Goal: Task Accomplishment & Management: Use online tool/utility

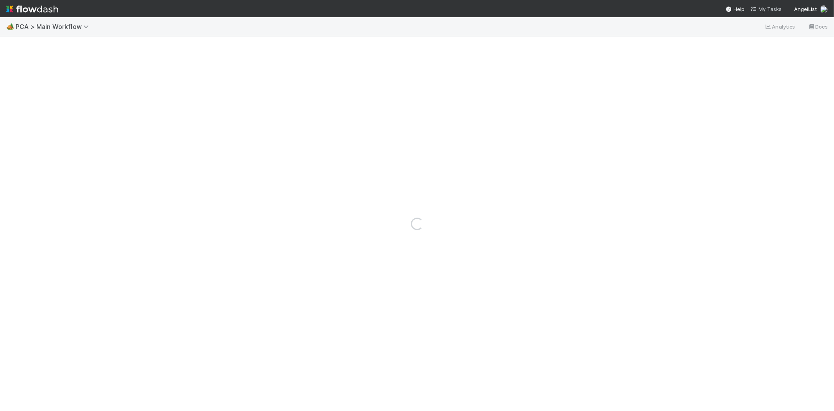
click at [771, 7] on span "My Tasks" at bounding box center [766, 9] width 31 height 6
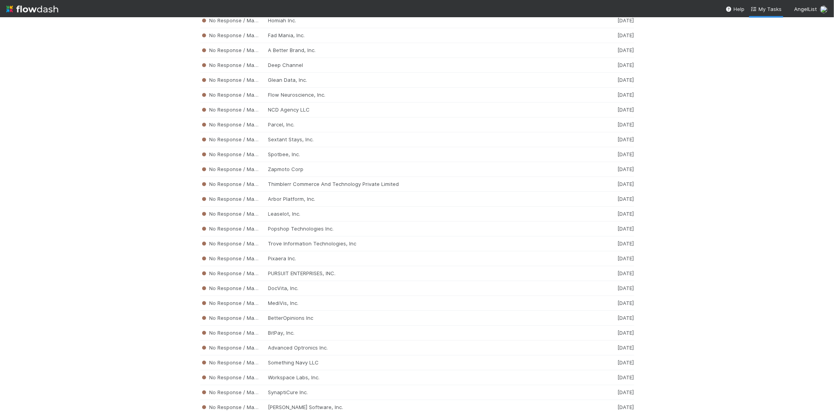
scroll to position [3917, 0]
click at [246, 236] on div "No Response / Manual Review DocVita, Inc. [DATE]" at bounding box center [417, 228] width 434 height 15
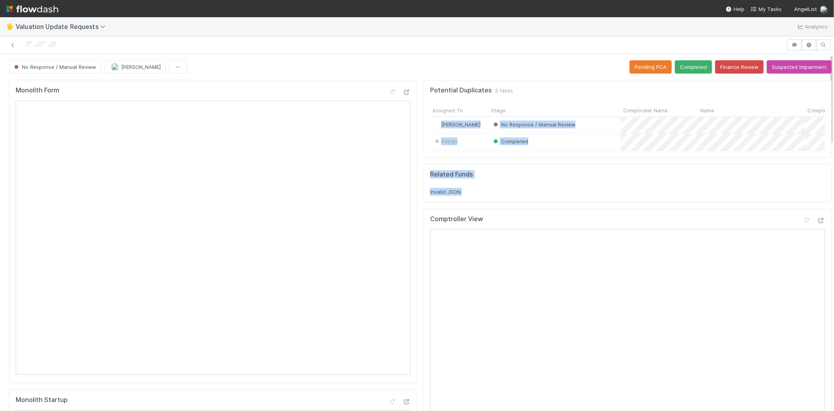
scroll to position [0, 2]
drag, startPoint x: 824, startPoint y: 107, endPoint x: 807, endPoint y: 230, distance: 124.2
click at [548, 193] on div "Related Funds Invalid JSON." at bounding box center [625, 182] width 395 height 25
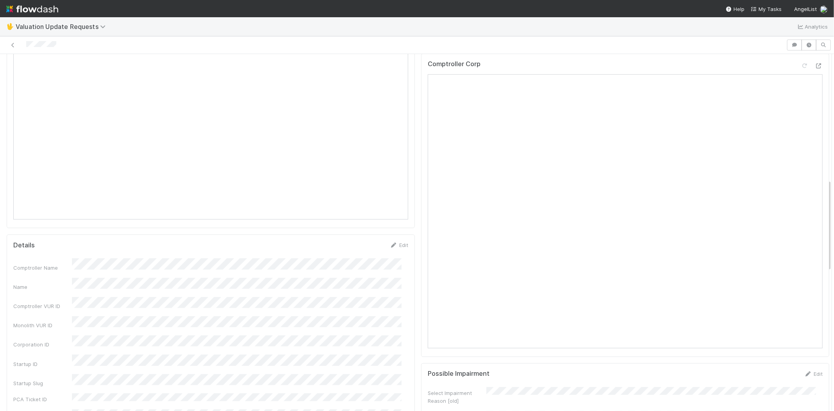
scroll to position [391, 0]
drag, startPoint x: 61, startPoint y: 47, endPoint x: 20, endPoint y: 45, distance: 40.3
click at [20, 45] on div at bounding box center [393, 44] width 780 height 11
click at [59, 43] on div at bounding box center [393, 44] width 780 height 11
click at [70, 43] on div at bounding box center [393, 44] width 780 height 11
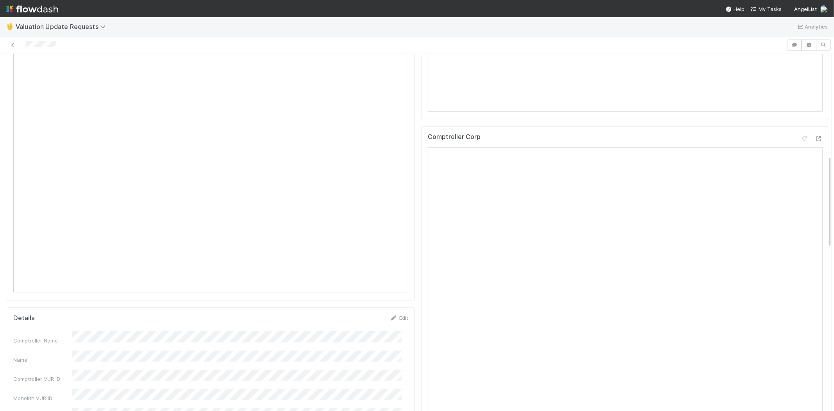
drag, startPoint x: 60, startPoint y: 43, endPoint x: 23, endPoint y: 48, distance: 37.1
click at [23, 48] on div at bounding box center [393, 44] width 780 height 11
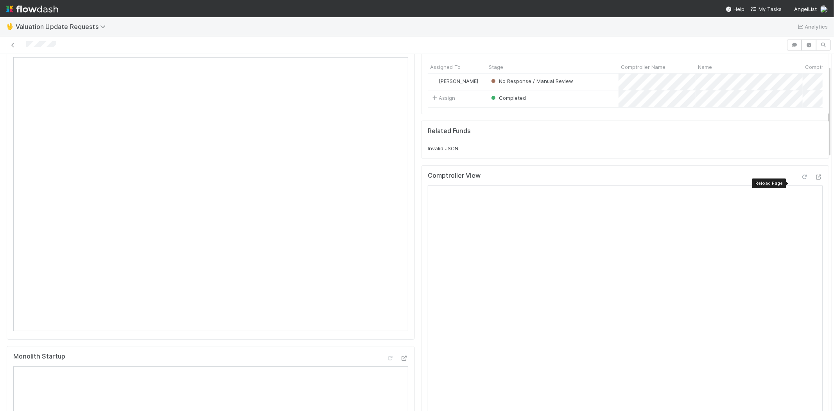
click at [801, 179] on icon at bounding box center [805, 176] width 8 height 5
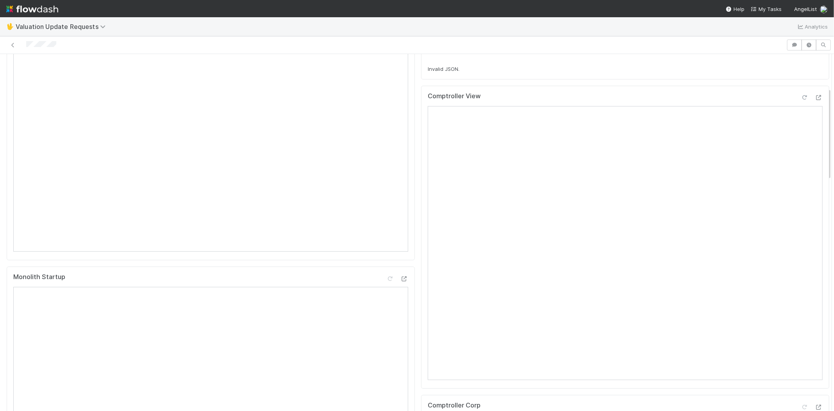
scroll to position [174, 0]
click at [801, 359] on icon at bounding box center [805, 355] width 8 height 5
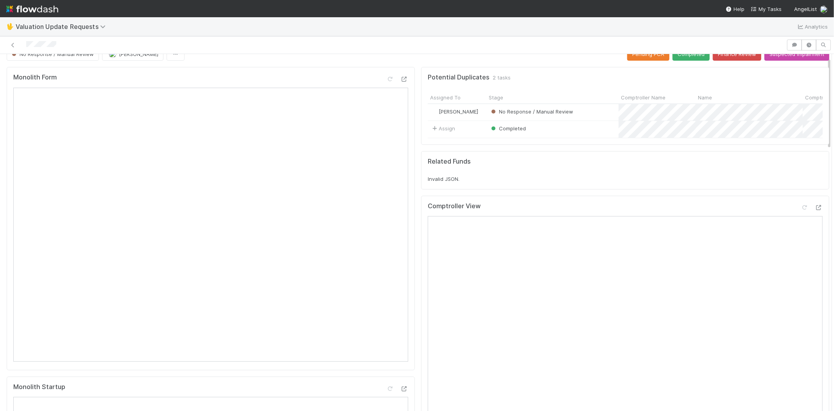
scroll to position [0, 0]
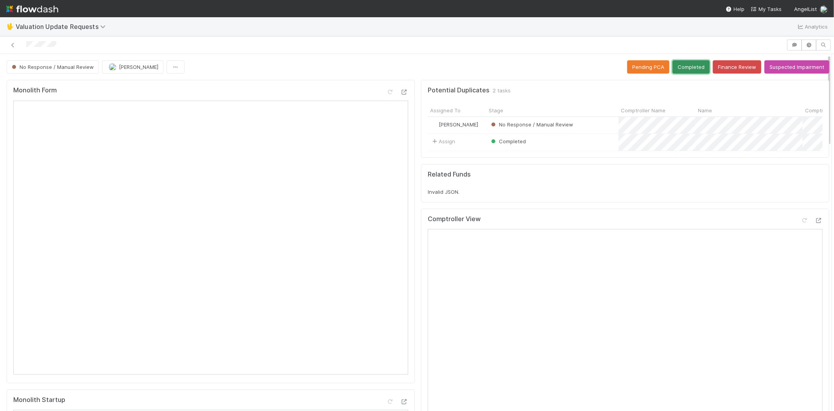
click at [681, 63] on button "Completed" at bounding box center [690, 66] width 37 height 13
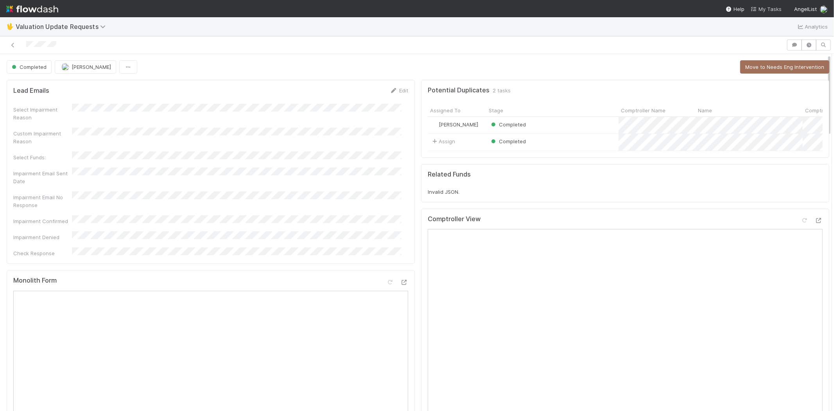
click at [762, 7] on span "My Tasks" at bounding box center [766, 9] width 31 height 6
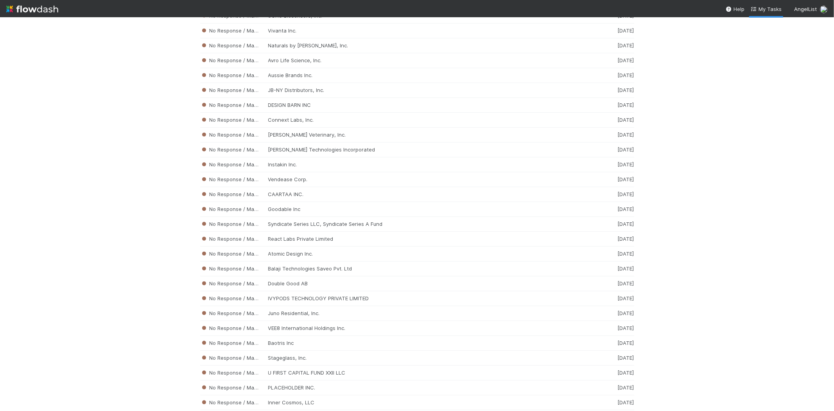
scroll to position [3130, 0]
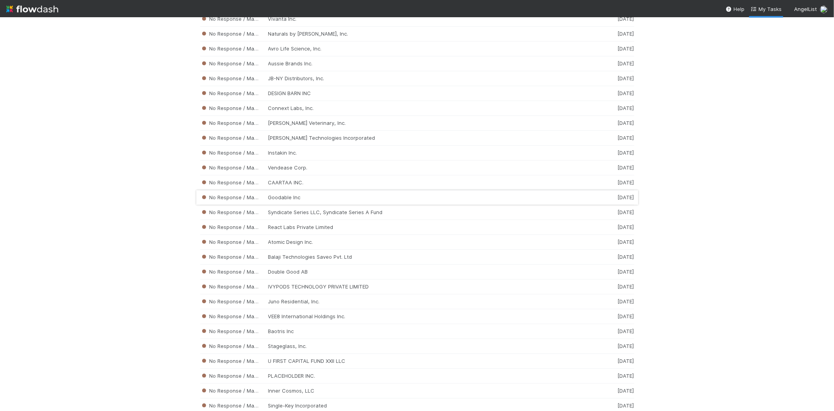
click at [320, 204] on div "No Response / Manual Review Goodable Inc [DATE]" at bounding box center [417, 197] width 434 height 15
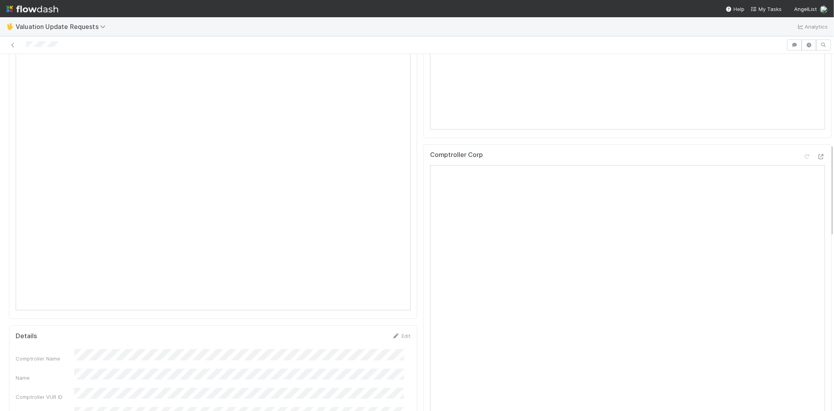
scroll to position [347, 0]
click at [26, 45] on div at bounding box center [393, 44] width 780 height 11
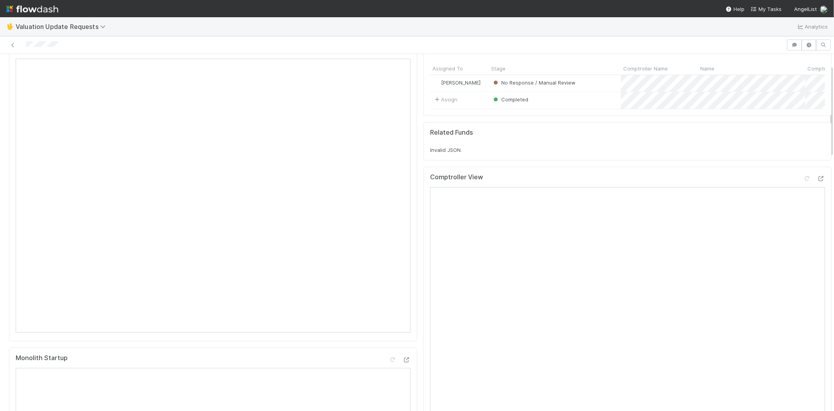
scroll to position [0, 0]
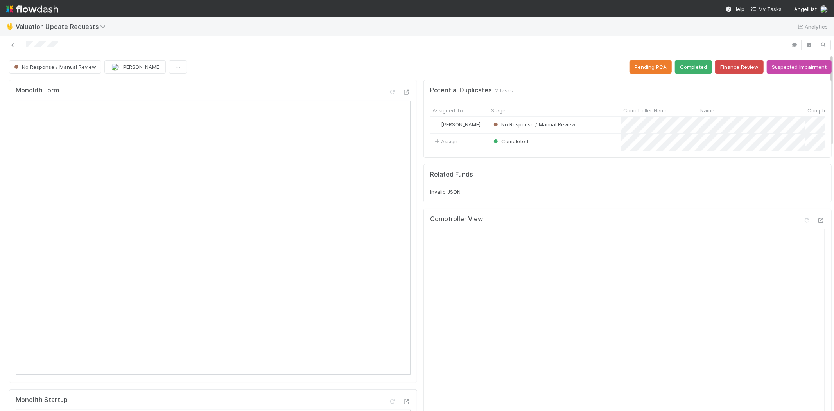
click at [69, 41] on div at bounding box center [393, 44] width 780 height 11
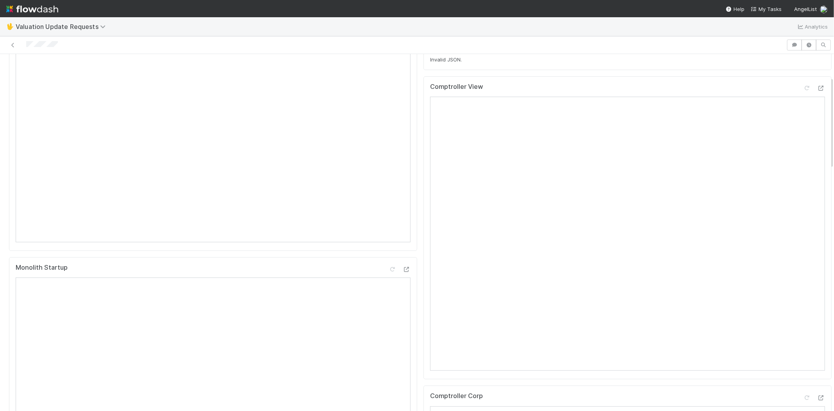
scroll to position [87, 0]
click at [803, 136] on icon at bounding box center [807, 133] width 8 height 5
click at [803, 141] on icon at bounding box center [807, 138] width 8 height 5
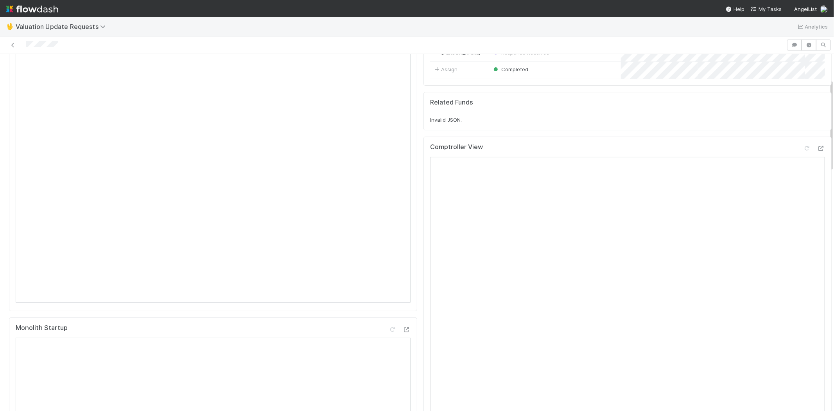
scroll to position [0, 0]
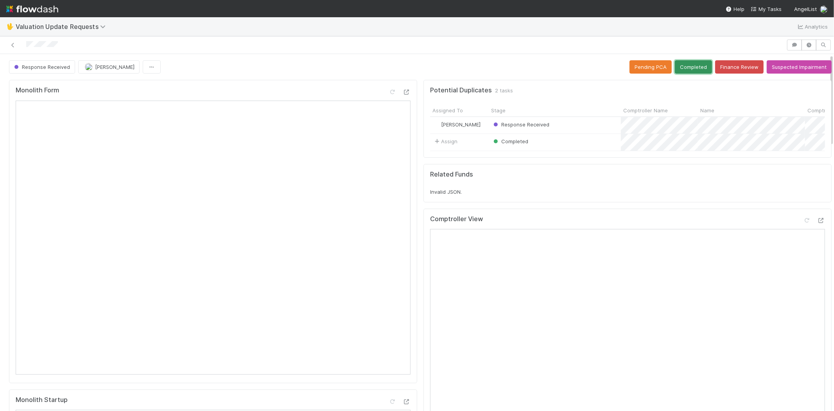
click at [677, 61] on button "Completed" at bounding box center [693, 66] width 37 height 13
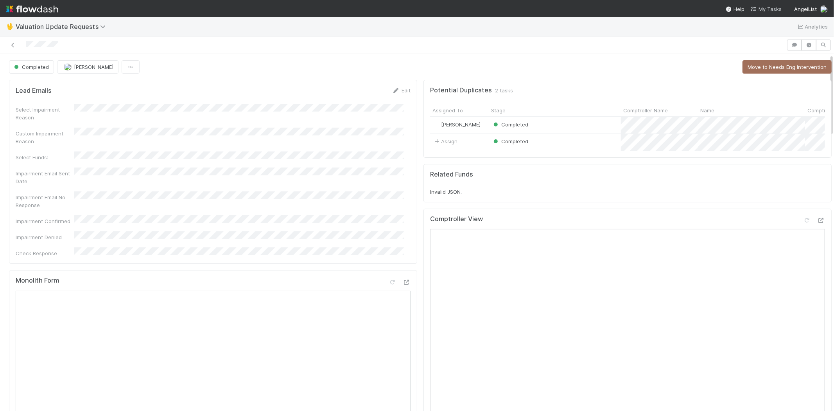
click at [769, 6] on span "My Tasks" at bounding box center [766, 9] width 31 height 6
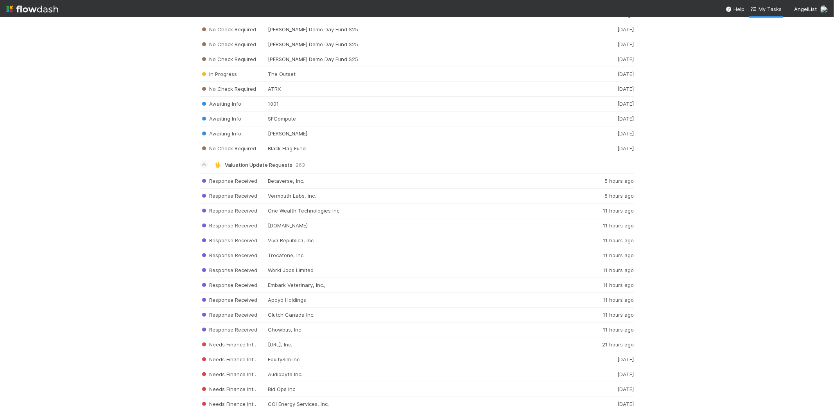
scroll to position [1099, 0]
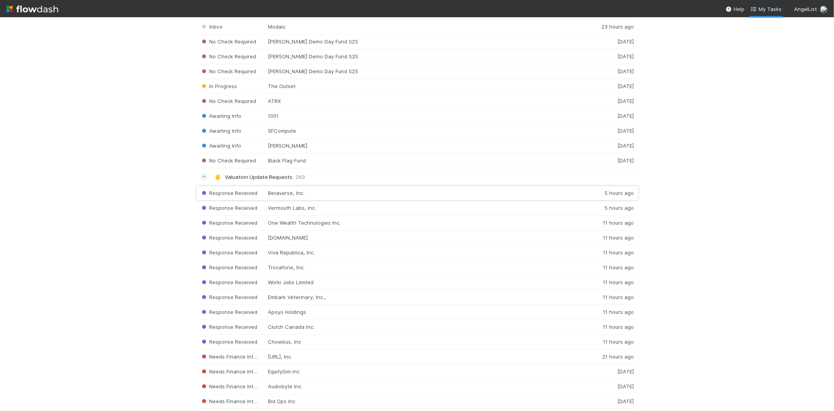
click at [353, 197] on div "Response Received Betaverse, Inc. 5 hours ago" at bounding box center [417, 192] width 434 height 15
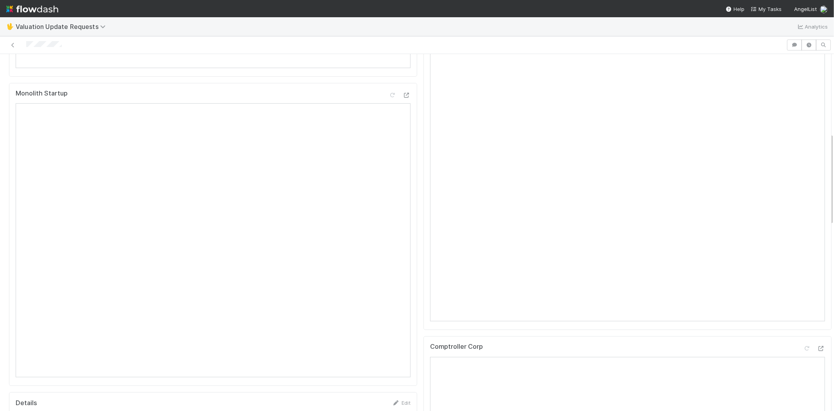
scroll to position [304, 0]
